Goal: Check status: Check status

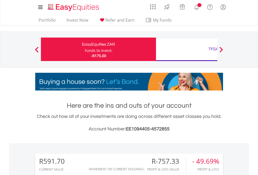
scroll to position [50, 82]
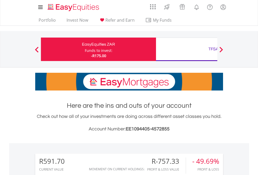
click at [85, 49] on div "Funds to invest:" at bounding box center [99, 50] width 28 height 5
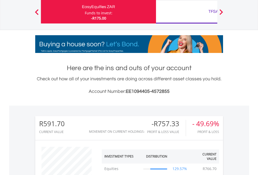
scroll to position [50, 82]
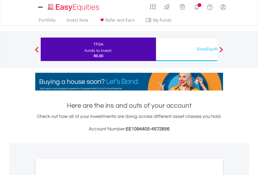
scroll to position [313, 0]
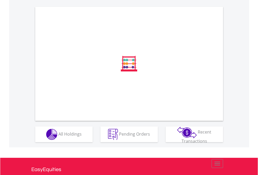
click at [58, 137] on span "All Holdings" at bounding box center [69, 134] width 23 height 6
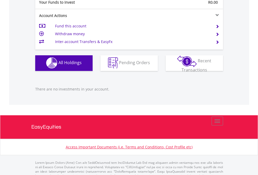
scroll to position [516, 0]
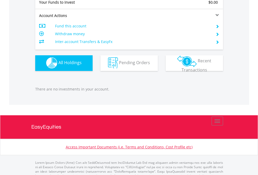
scroll to position [516, 0]
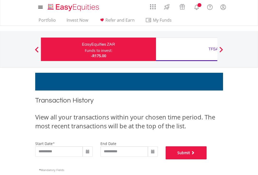
click at [207, 159] on button "Submit" at bounding box center [186, 152] width 41 height 13
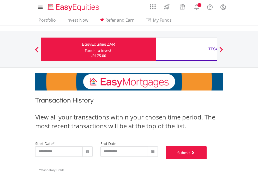
scroll to position [211, 0]
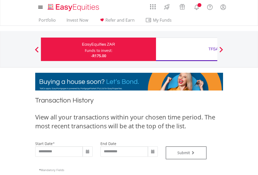
click at [186, 49] on div "TFSA" at bounding box center [213, 48] width 109 height 7
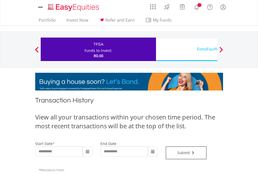
type input "**********"
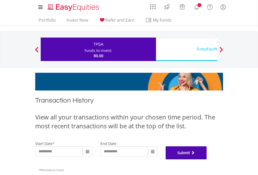
click at [207, 159] on button "Submit" at bounding box center [186, 152] width 41 height 13
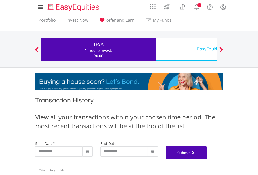
scroll to position [211, 0]
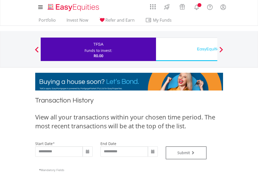
click at [186, 49] on div "EasyEquities USD" at bounding box center [213, 48] width 109 height 7
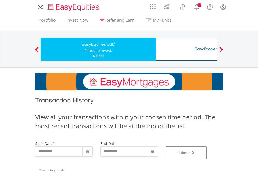
type input "**********"
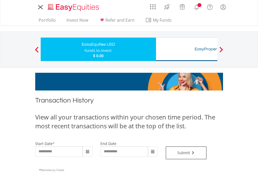
type input "**********"
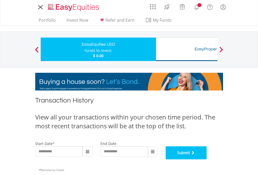
click at [207, 159] on button "Submit" at bounding box center [186, 152] width 41 height 13
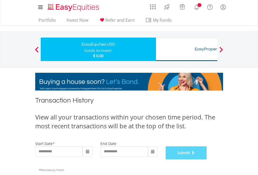
scroll to position [211, 0]
